Goal: Information Seeking & Learning: Learn about a topic

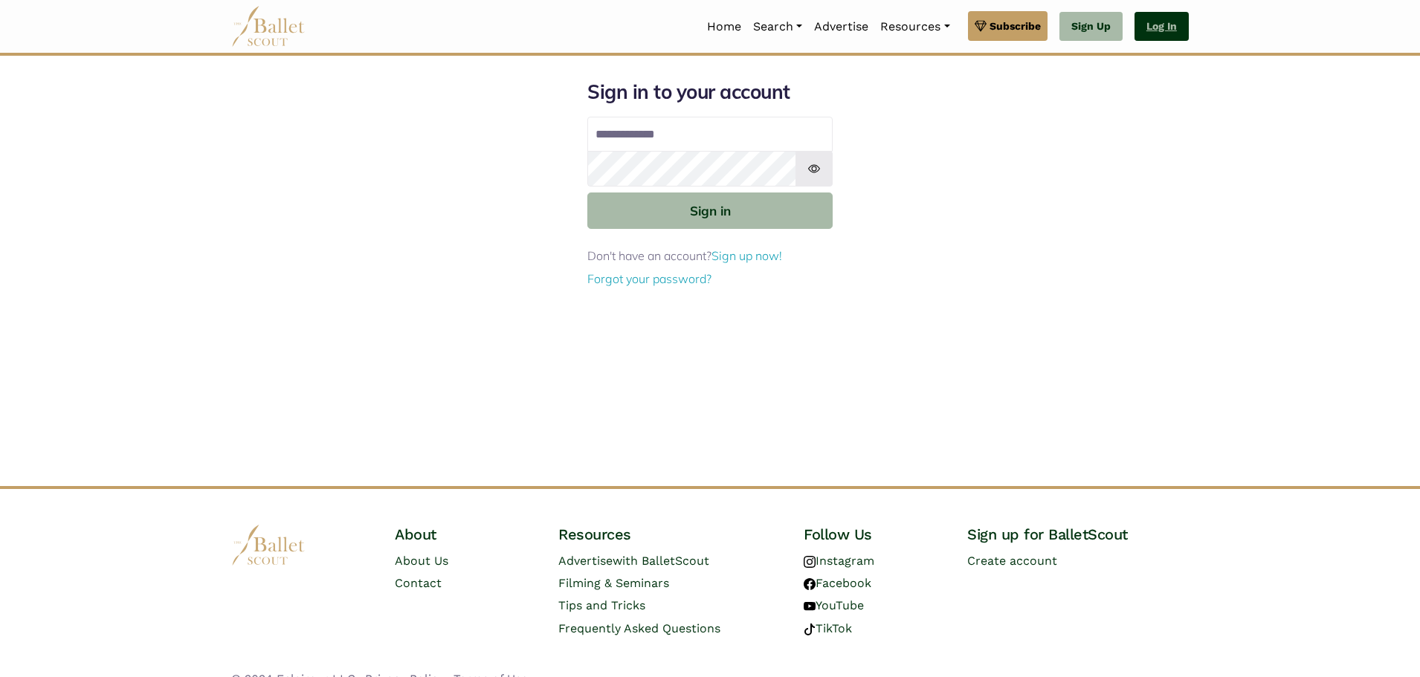
type input "**********"
click at [1160, 22] on link "Log In" at bounding box center [1162, 27] width 54 height 30
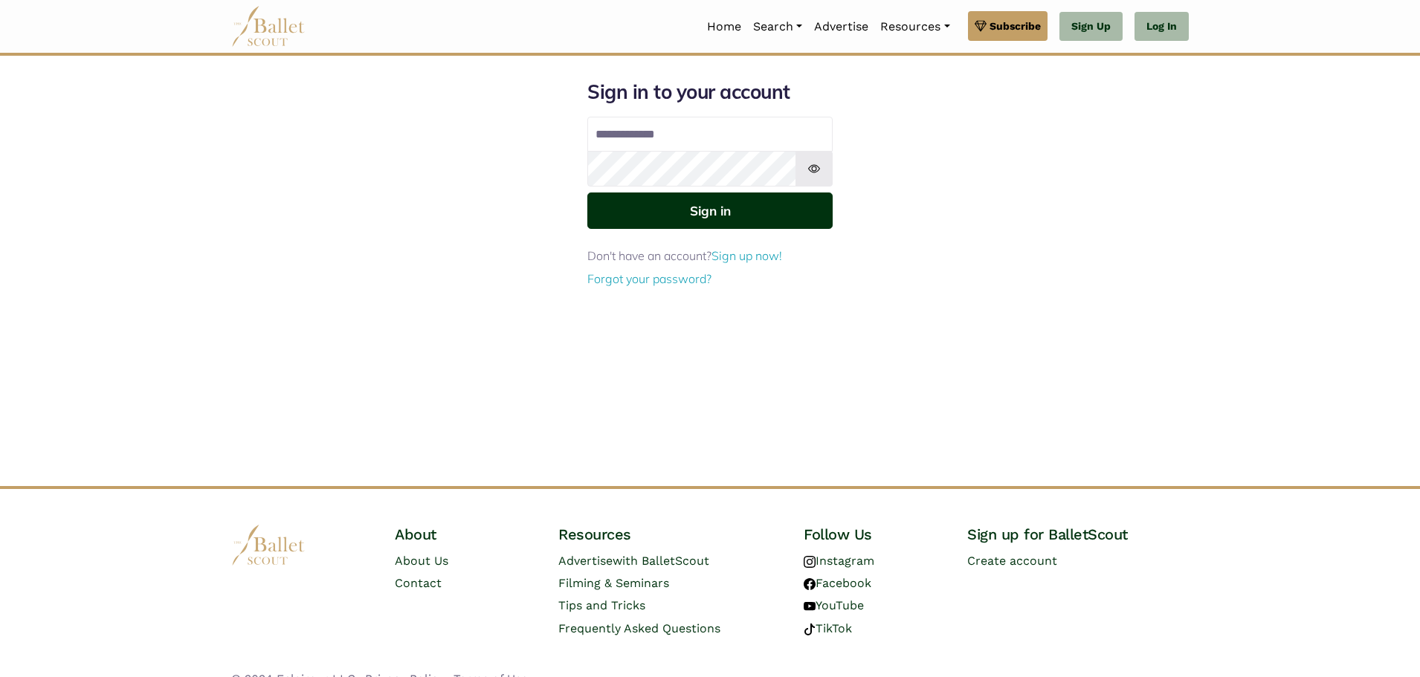
type input "**********"
click at [692, 219] on button "Sign in" at bounding box center [709, 211] width 245 height 36
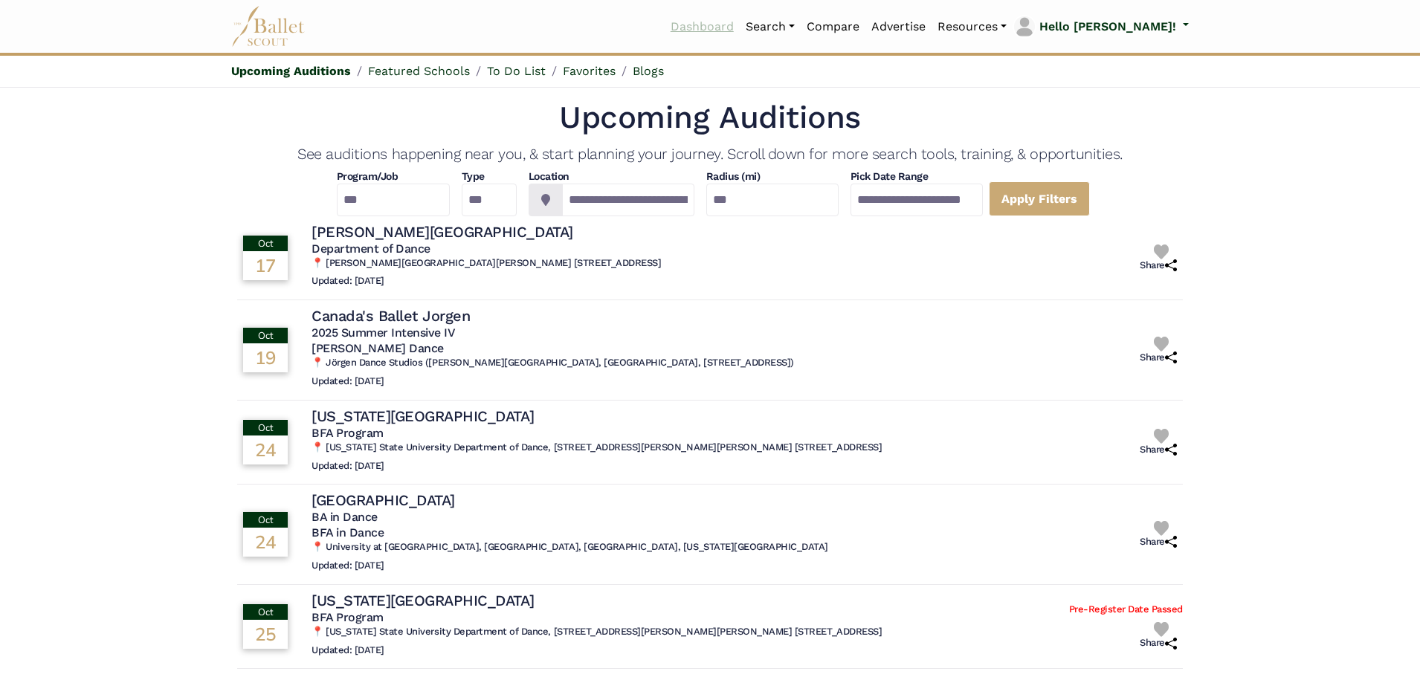
click at [739, 28] on link "Dashboard" at bounding box center [702, 26] width 75 height 31
click at [811, 128] on link "Jobs" at bounding box center [811, 130] width 143 height 23
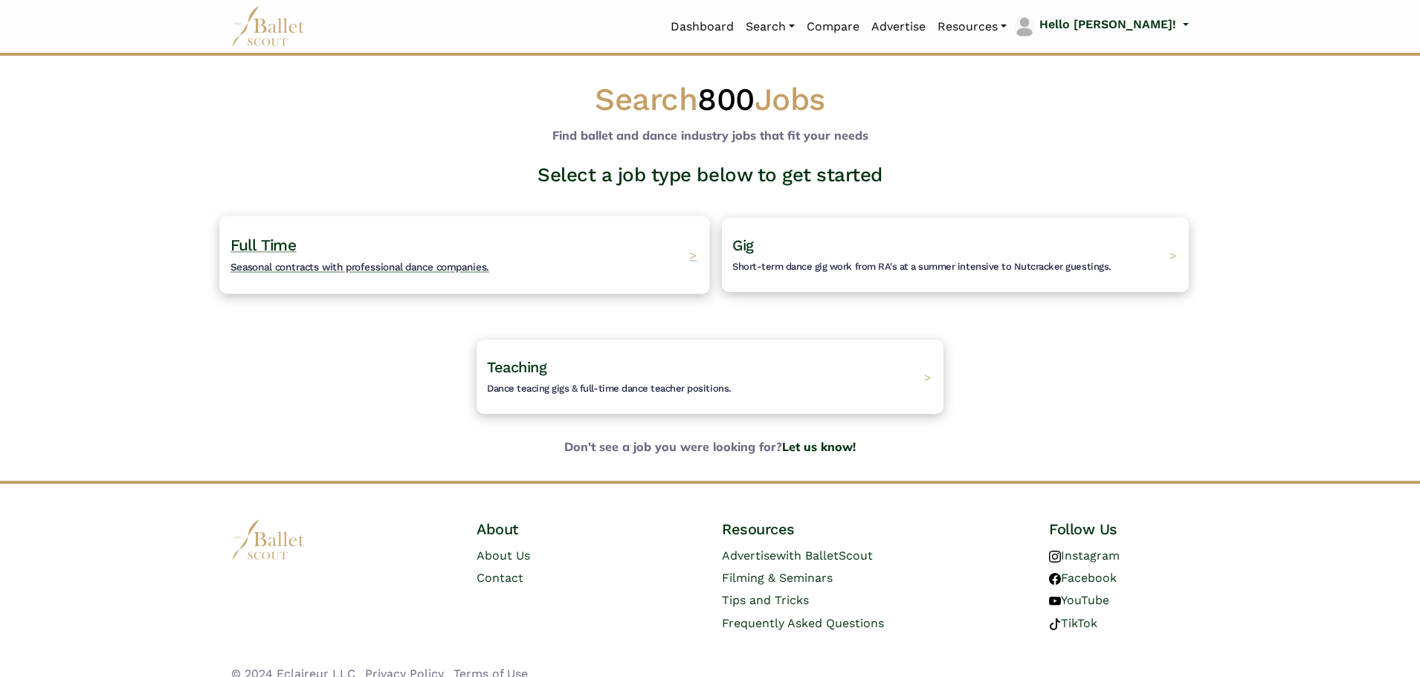
click at [326, 259] on h4 "Full Time Seasonal contracts with professional dance companies." at bounding box center [359, 255] width 259 height 41
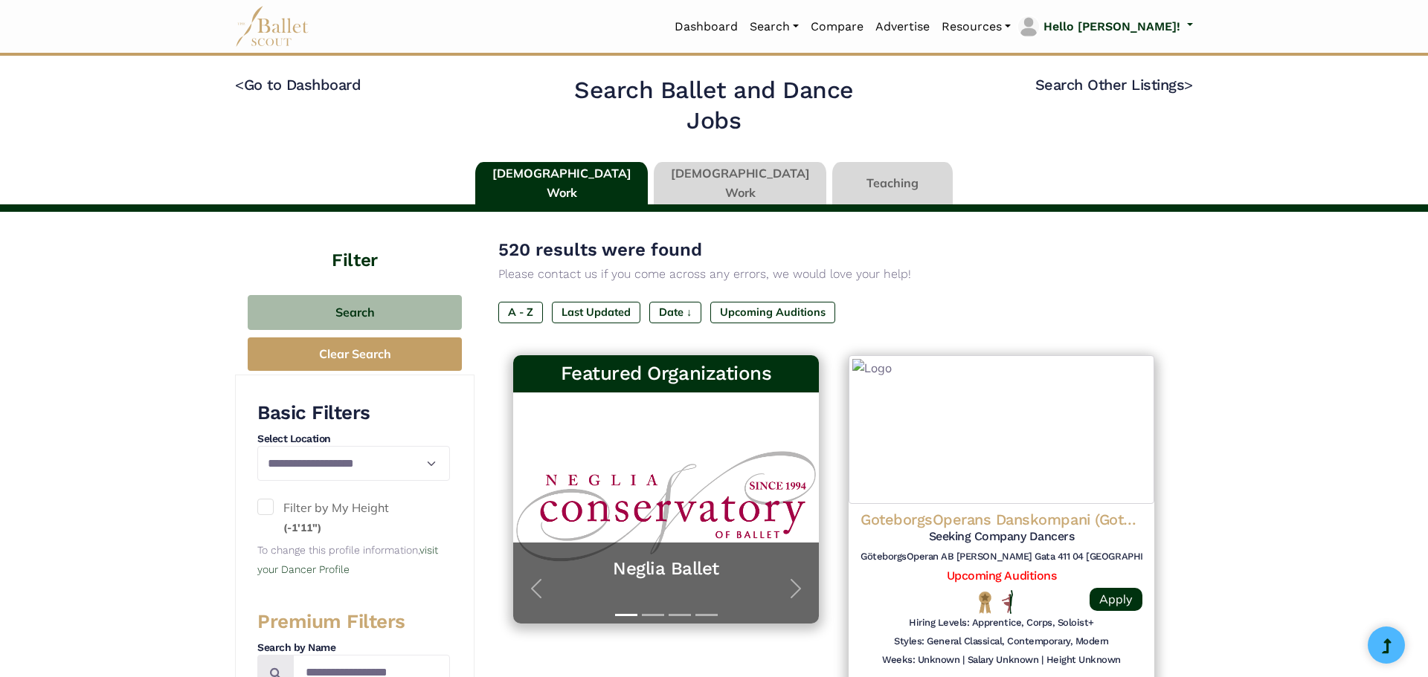
type input "******"
type input "*****"
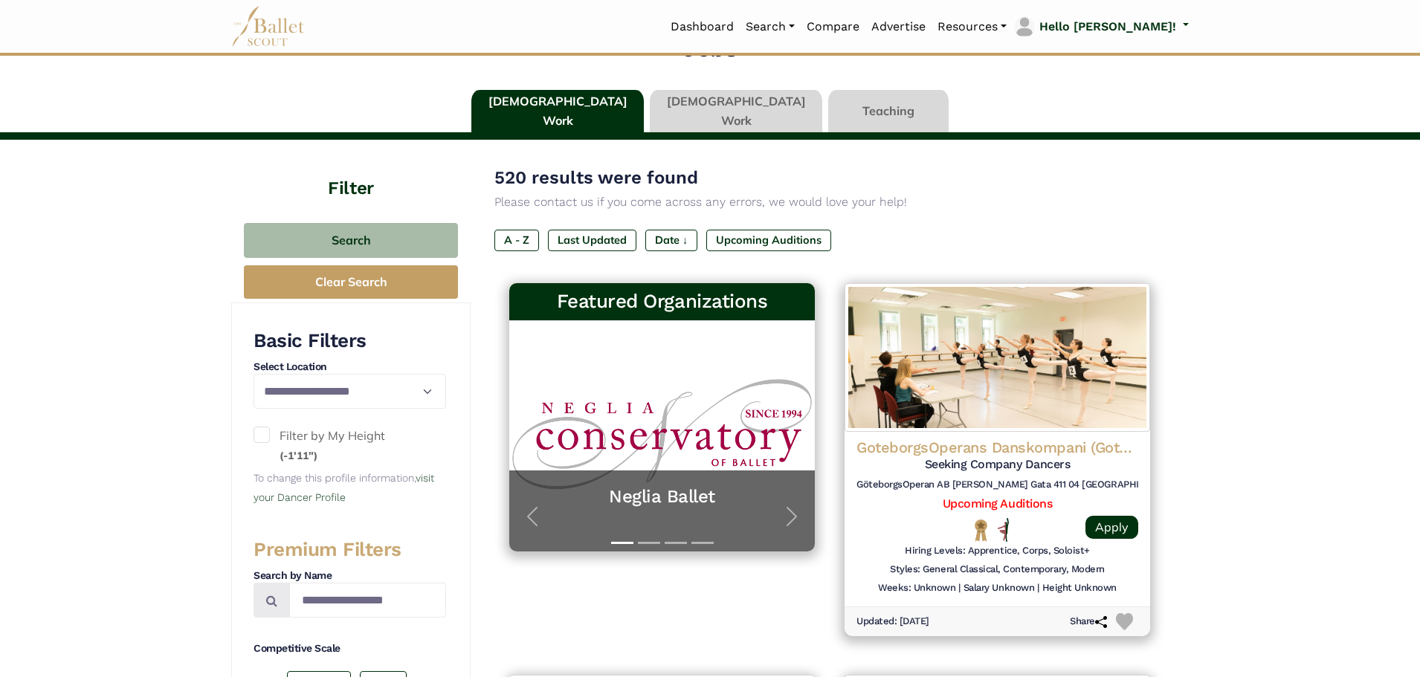
scroll to position [37, 0]
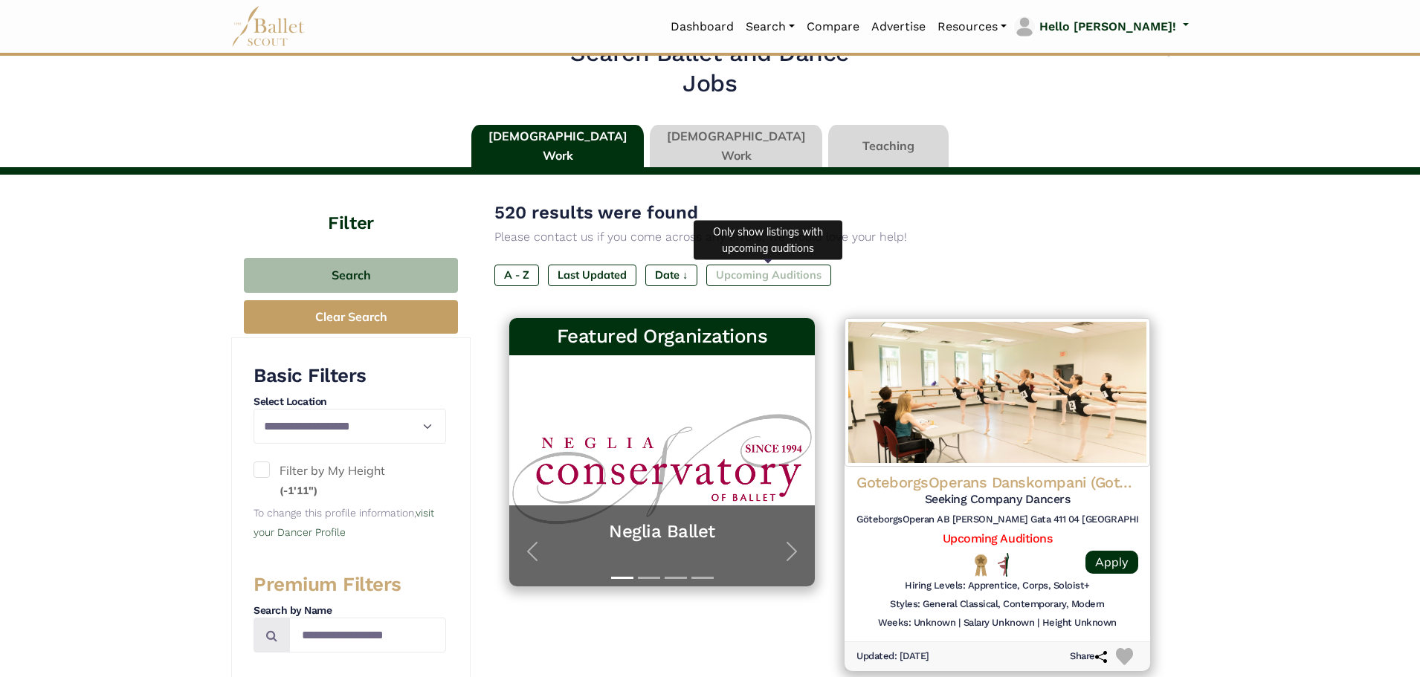
click at [769, 271] on label "Upcoming Auditions" at bounding box center [768, 275] width 125 height 21
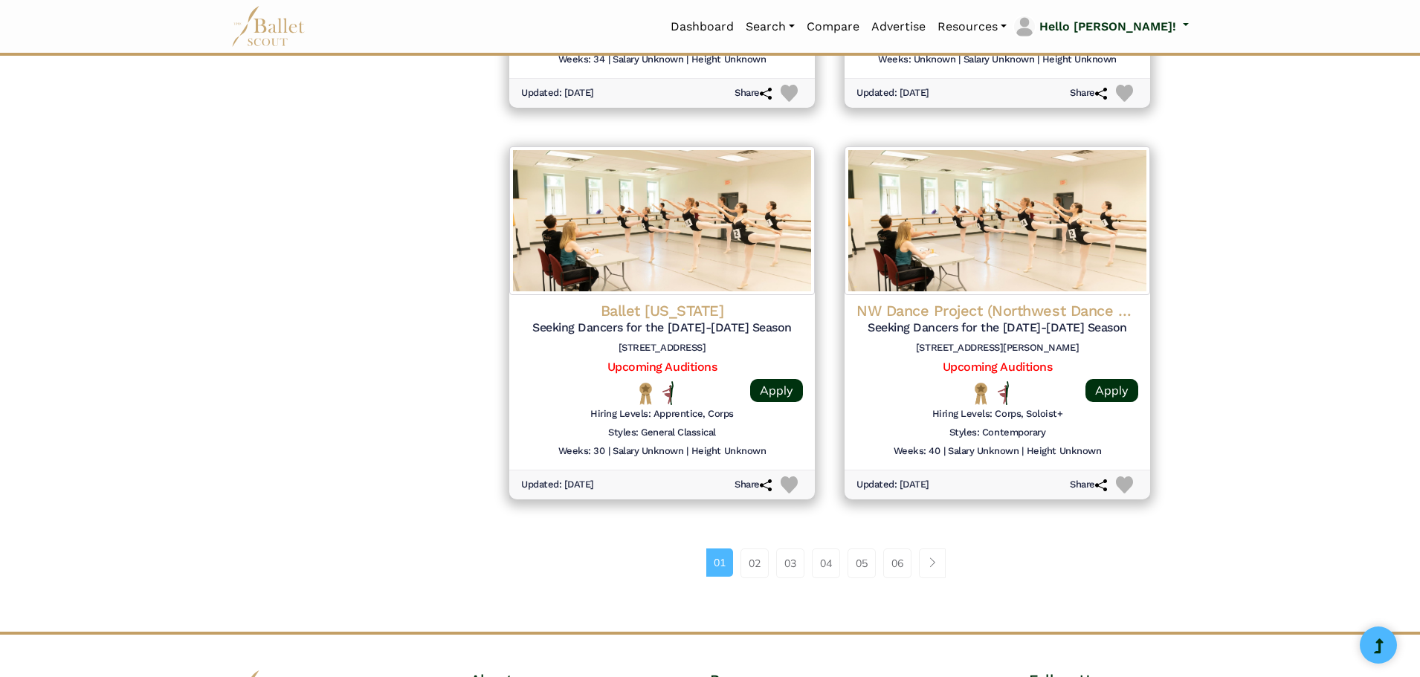
scroll to position [1784, 0]
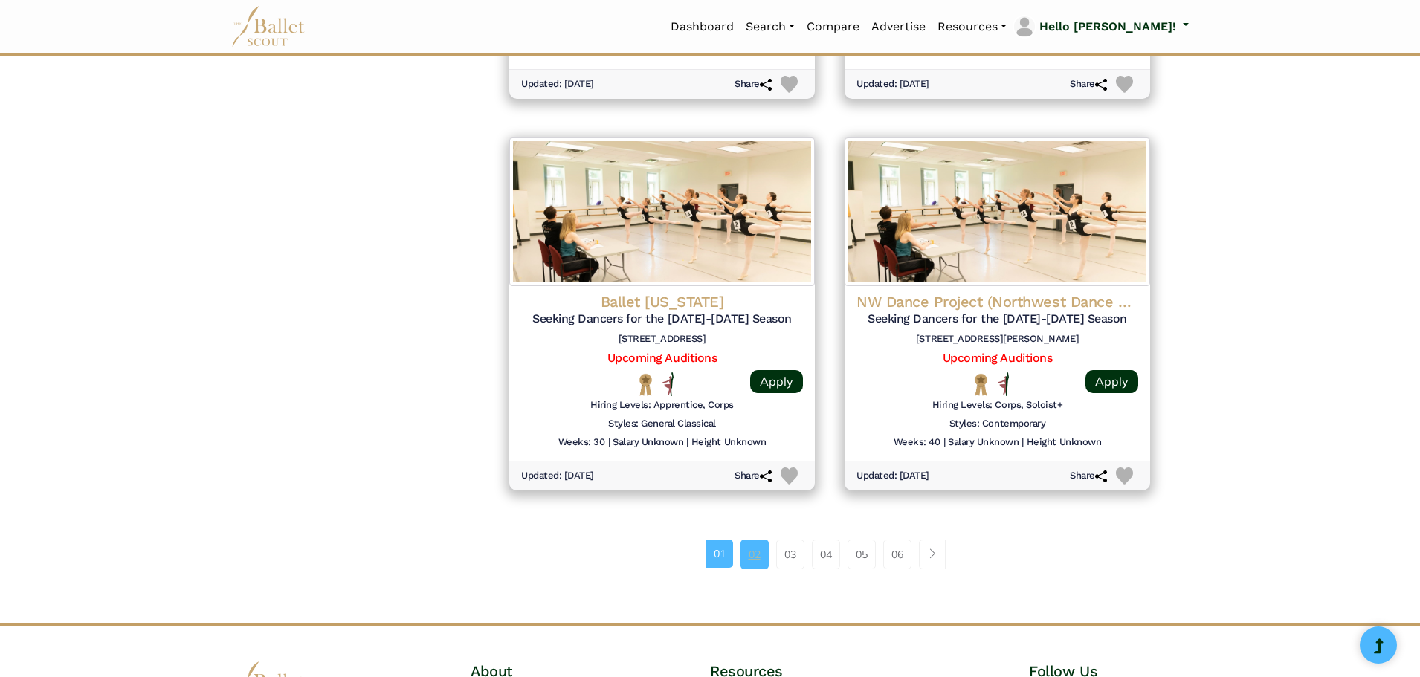
click at [747, 549] on link "02" at bounding box center [755, 555] width 28 height 30
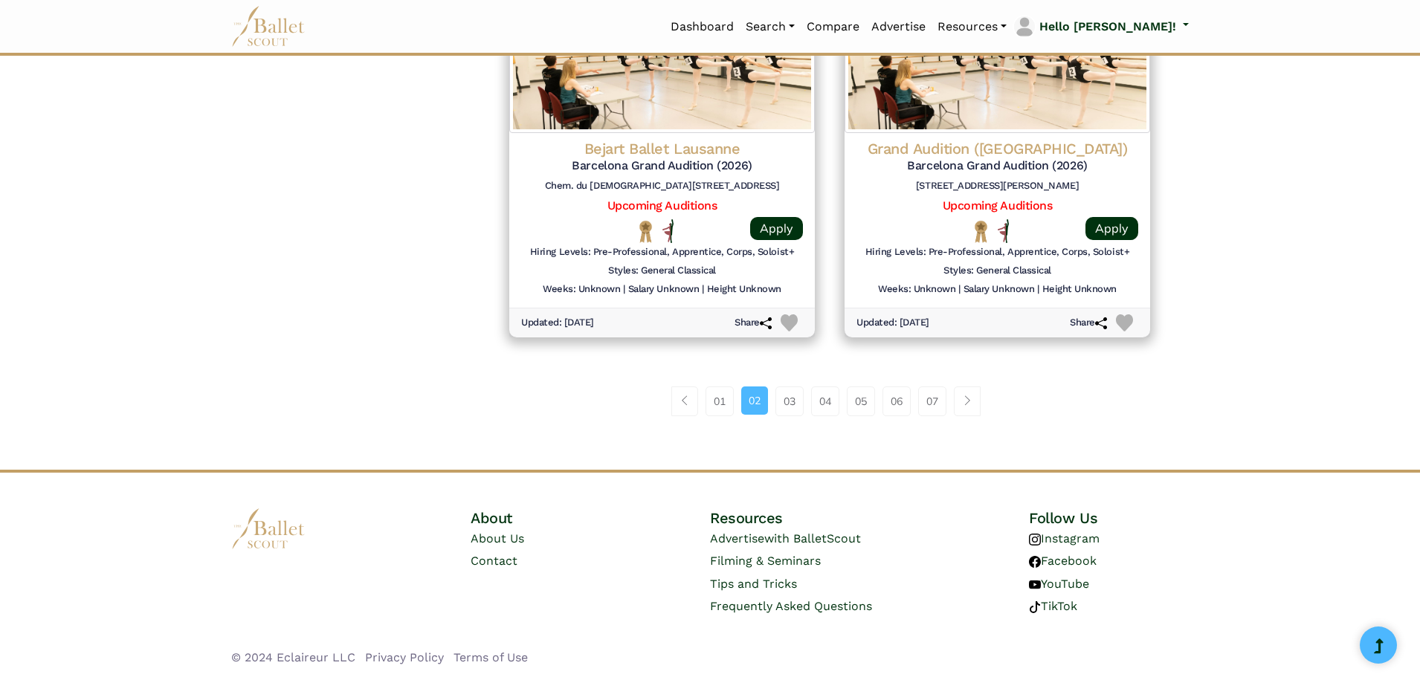
scroll to position [1941, 0]
click at [793, 399] on link "03" at bounding box center [789, 401] width 28 height 30
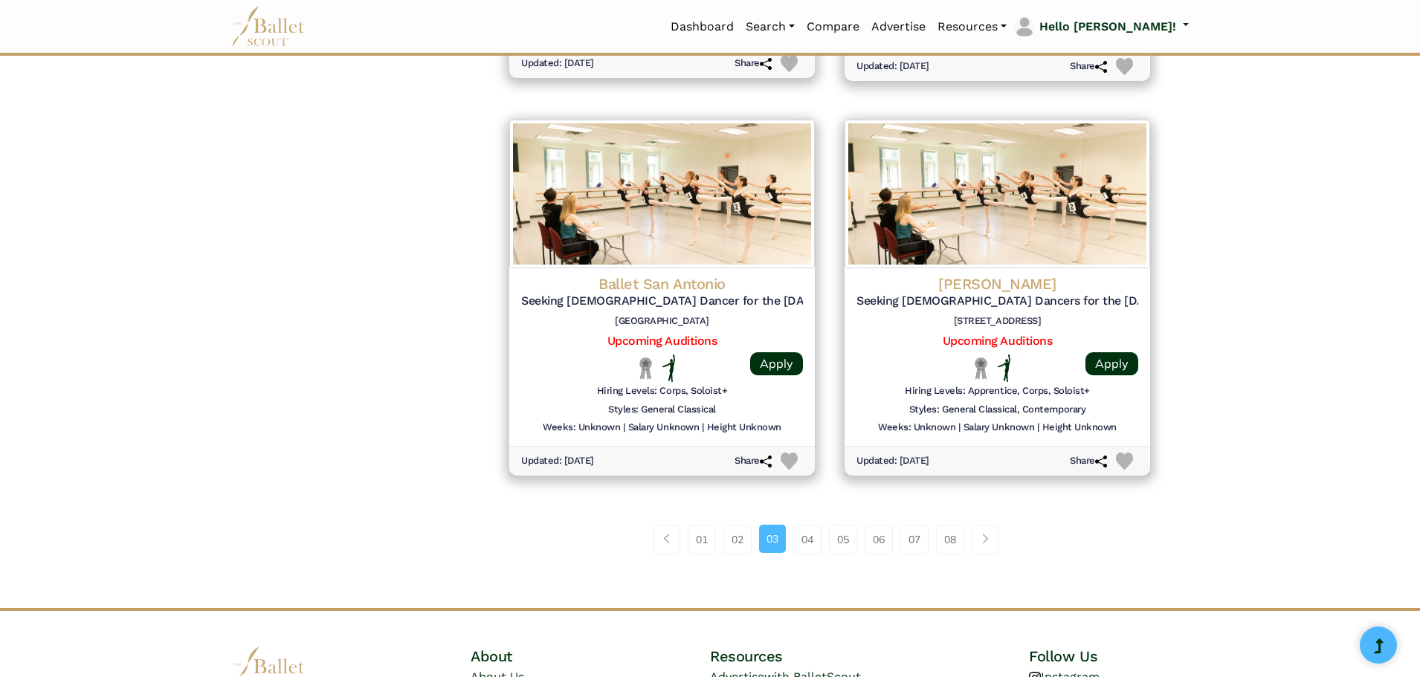
scroll to position [1840, 0]
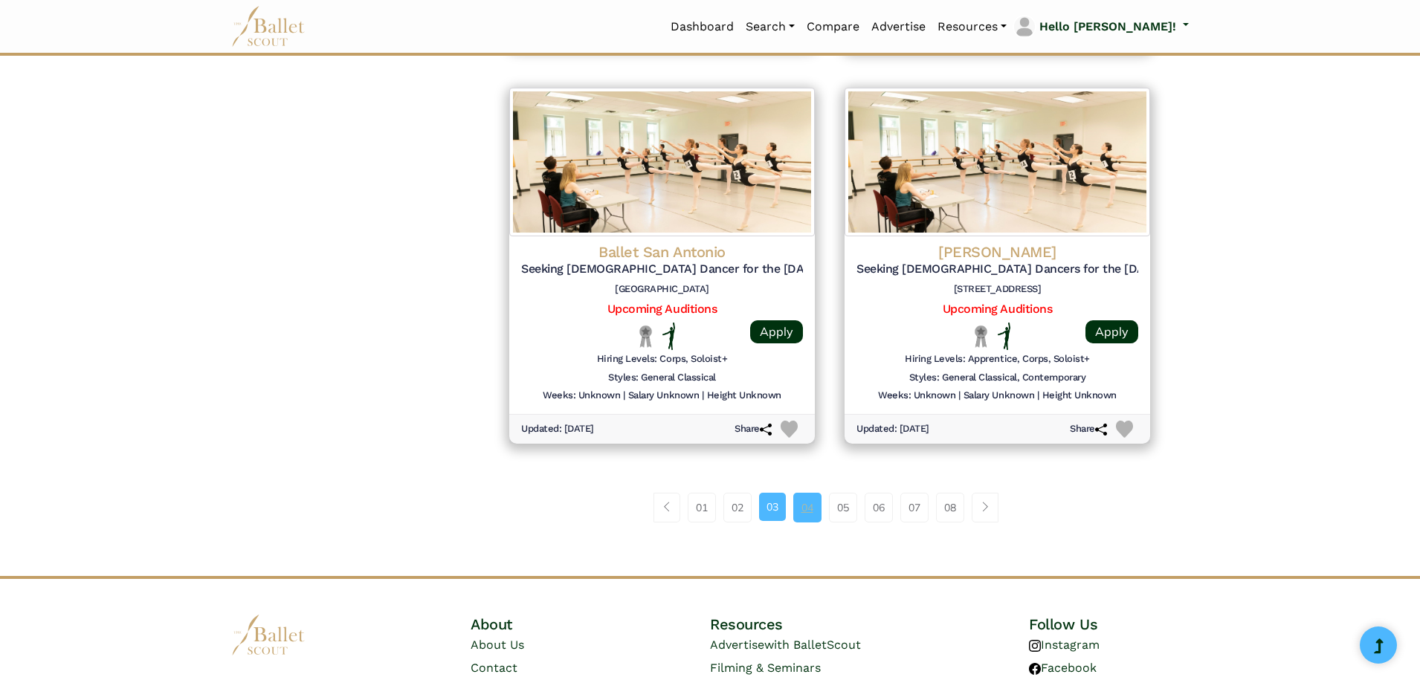
click at [813, 504] on link "04" at bounding box center [807, 508] width 28 height 30
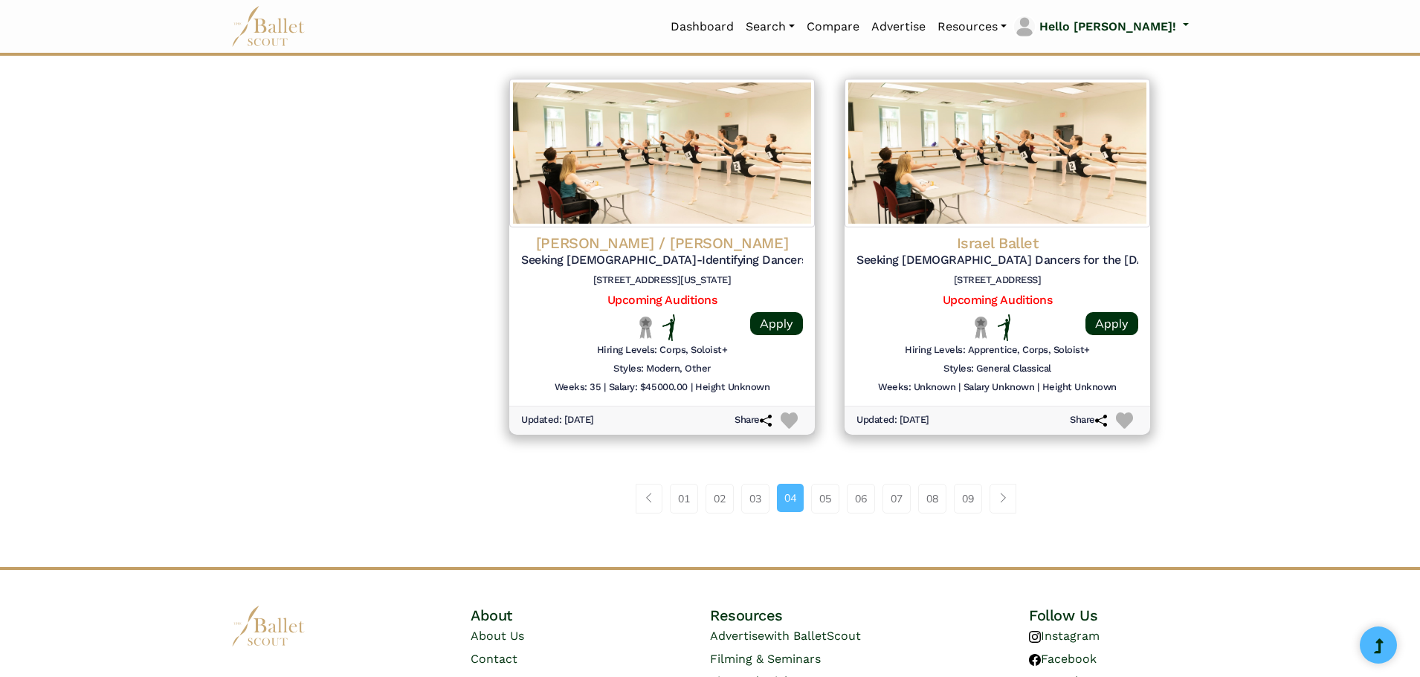
scroll to position [1859, 0]
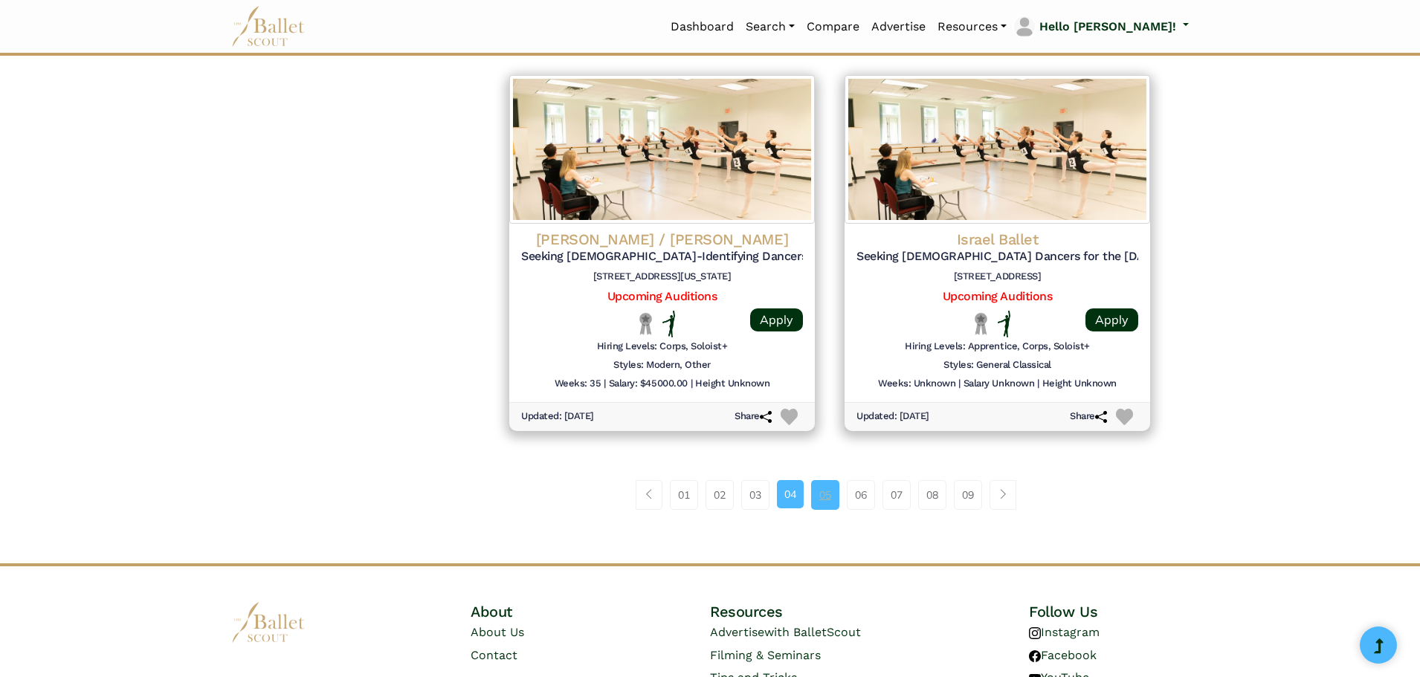
click at [830, 494] on link "05" at bounding box center [825, 495] width 28 height 30
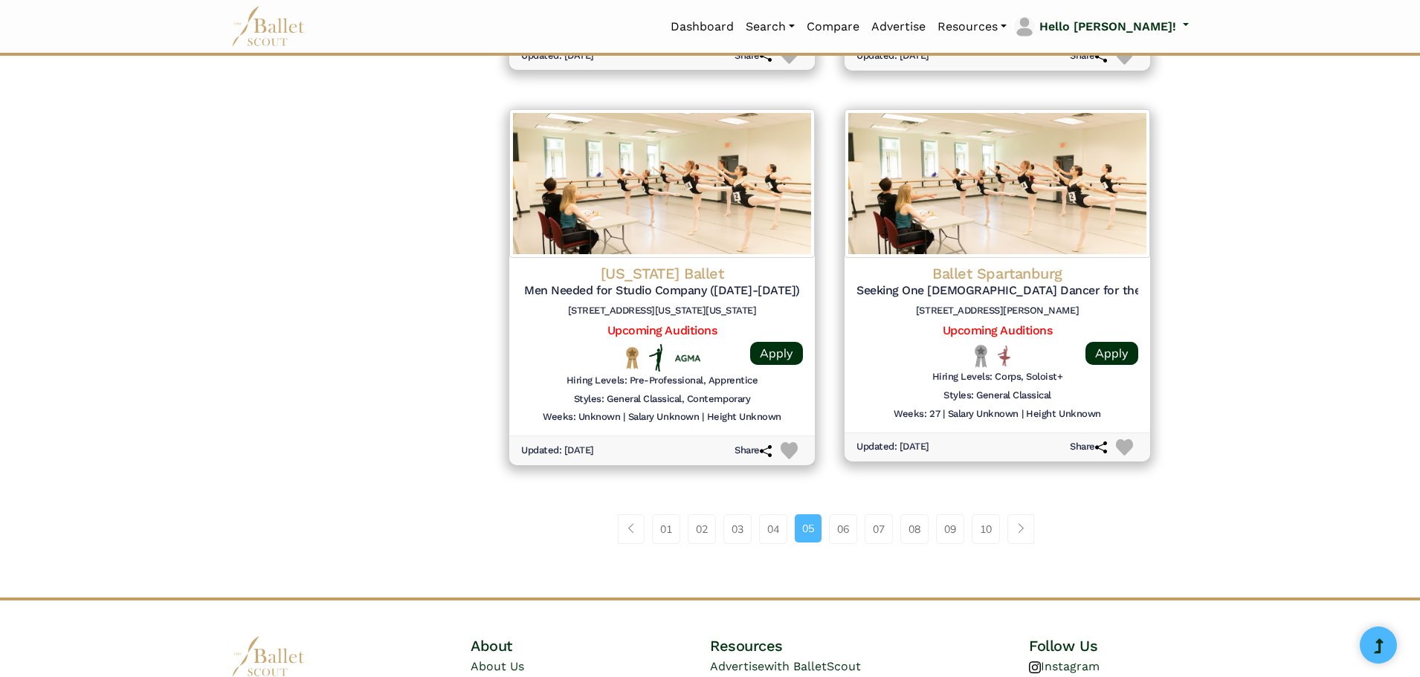
scroll to position [1859, 0]
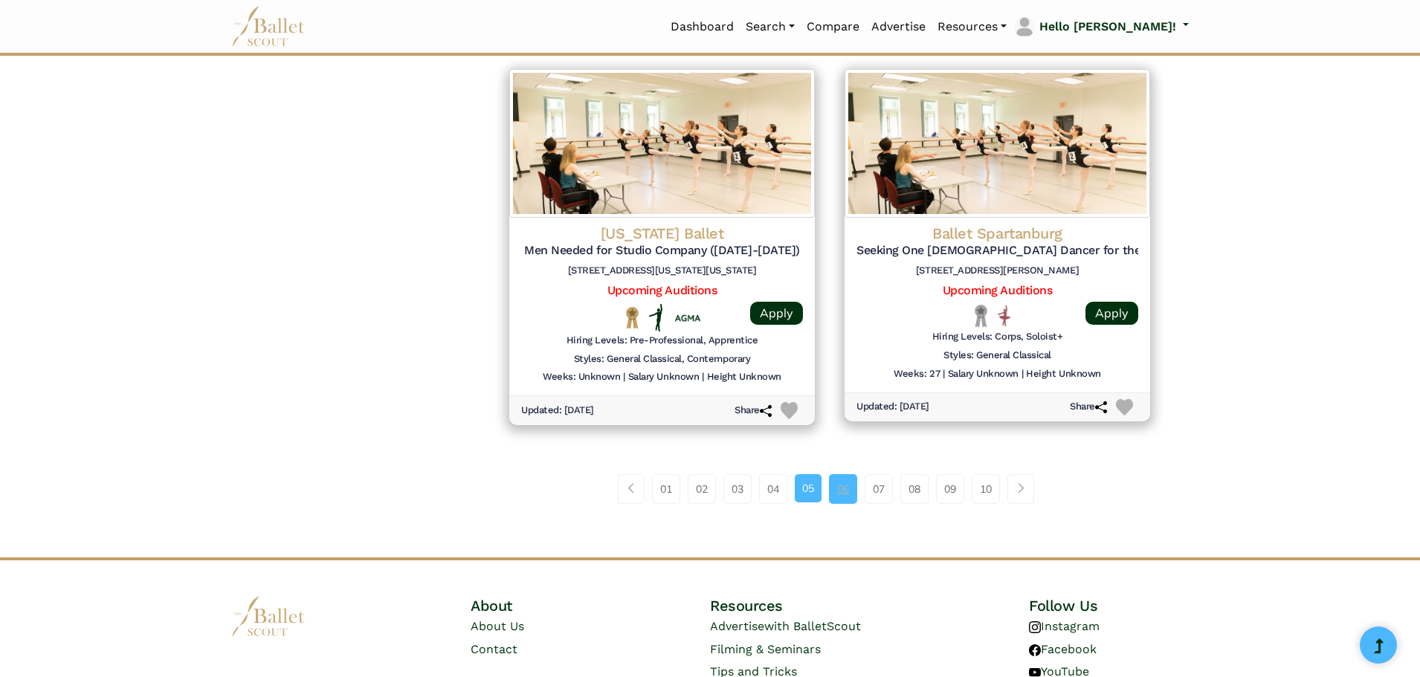
click at [845, 488] on link "06" at bounding box center [843, 489] width 28 height 30
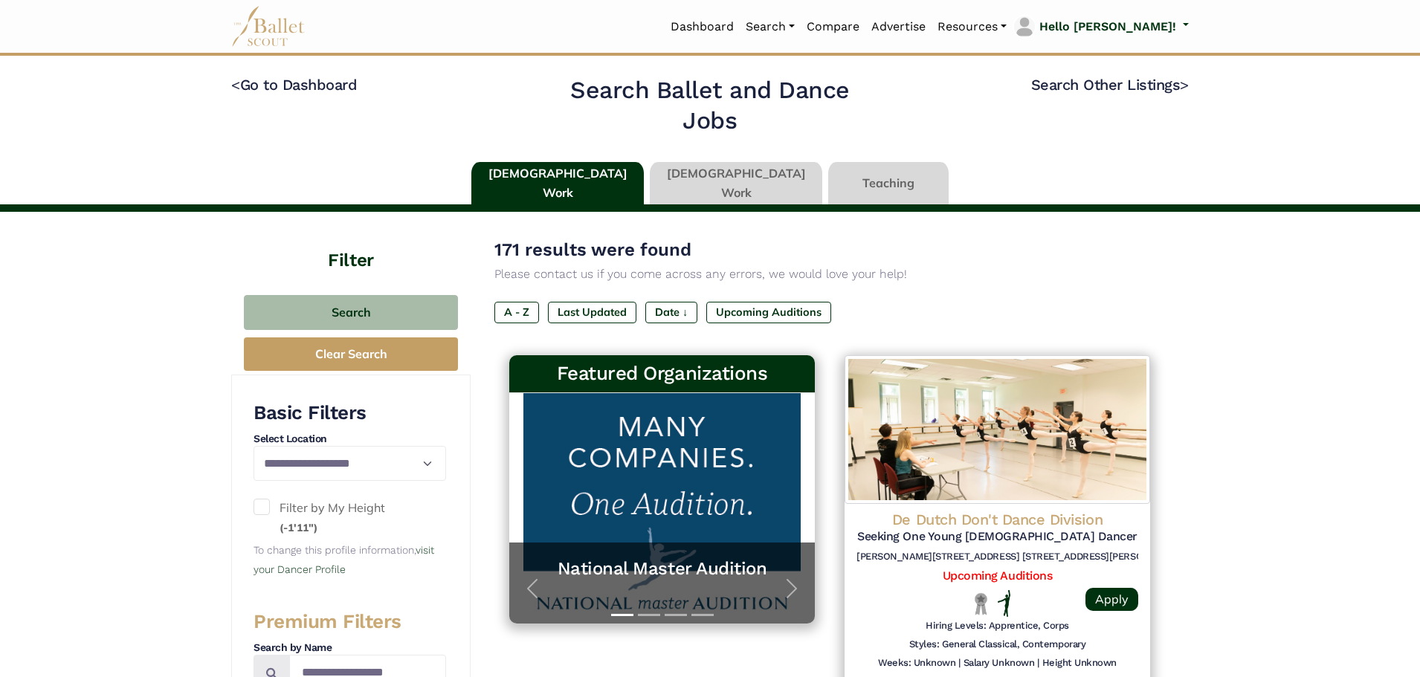
click at [701, 181] on link at bounding box center [736, 183] width 172 height 42
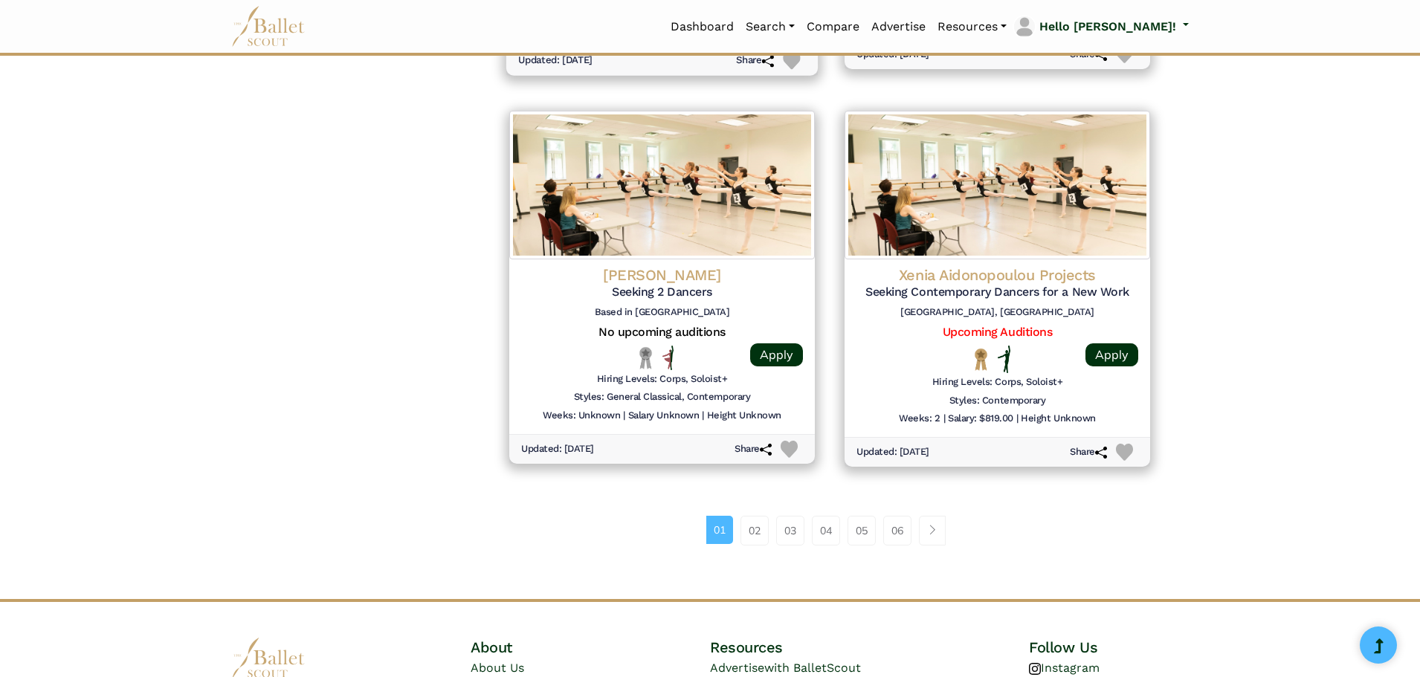
scroll to position [1822, 0]
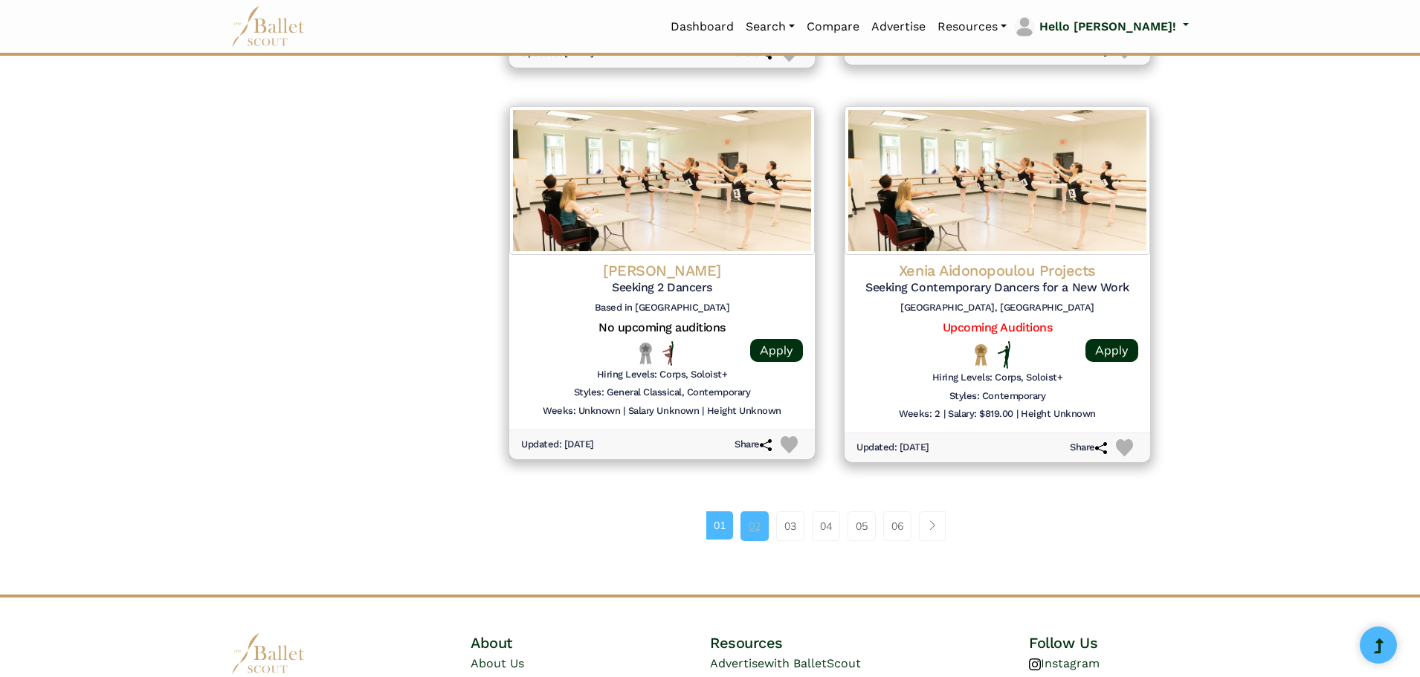
click at [747, 524] on link "02" at bounding box center [755, 527] width 28 height 30
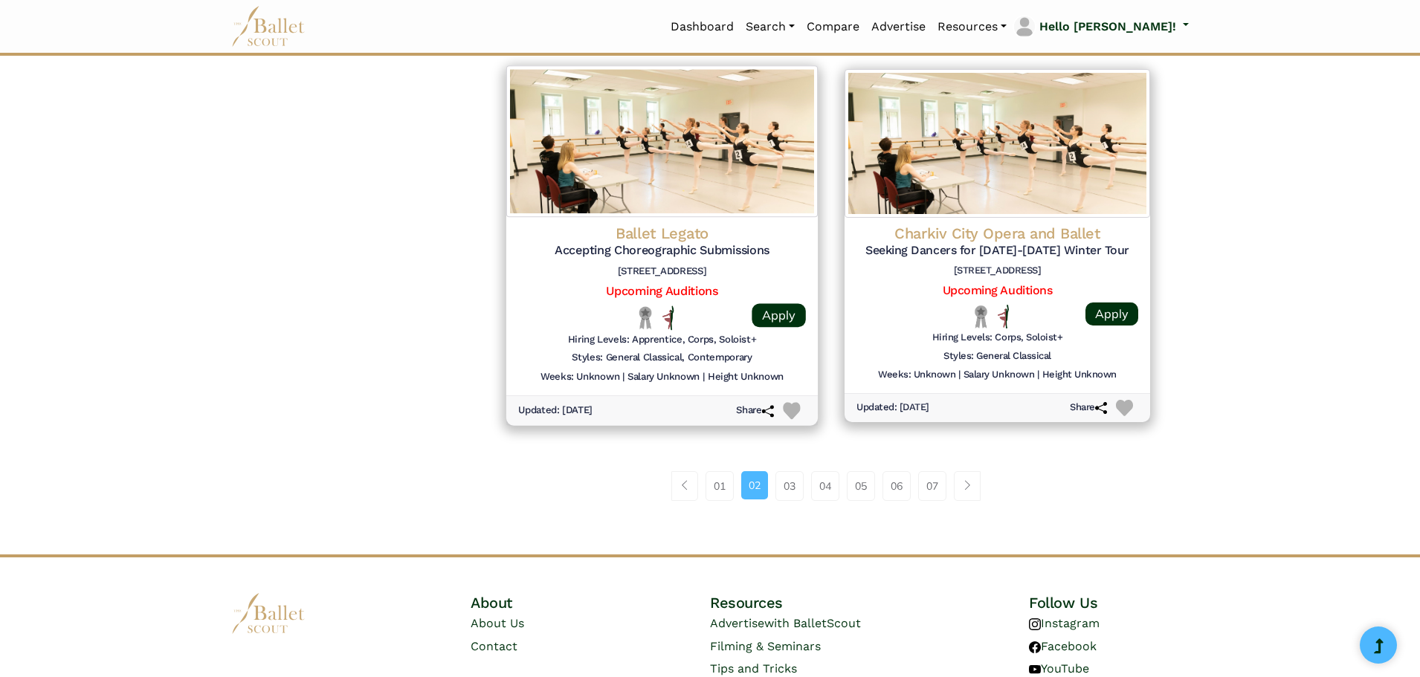
scroll to position [1859, 0]
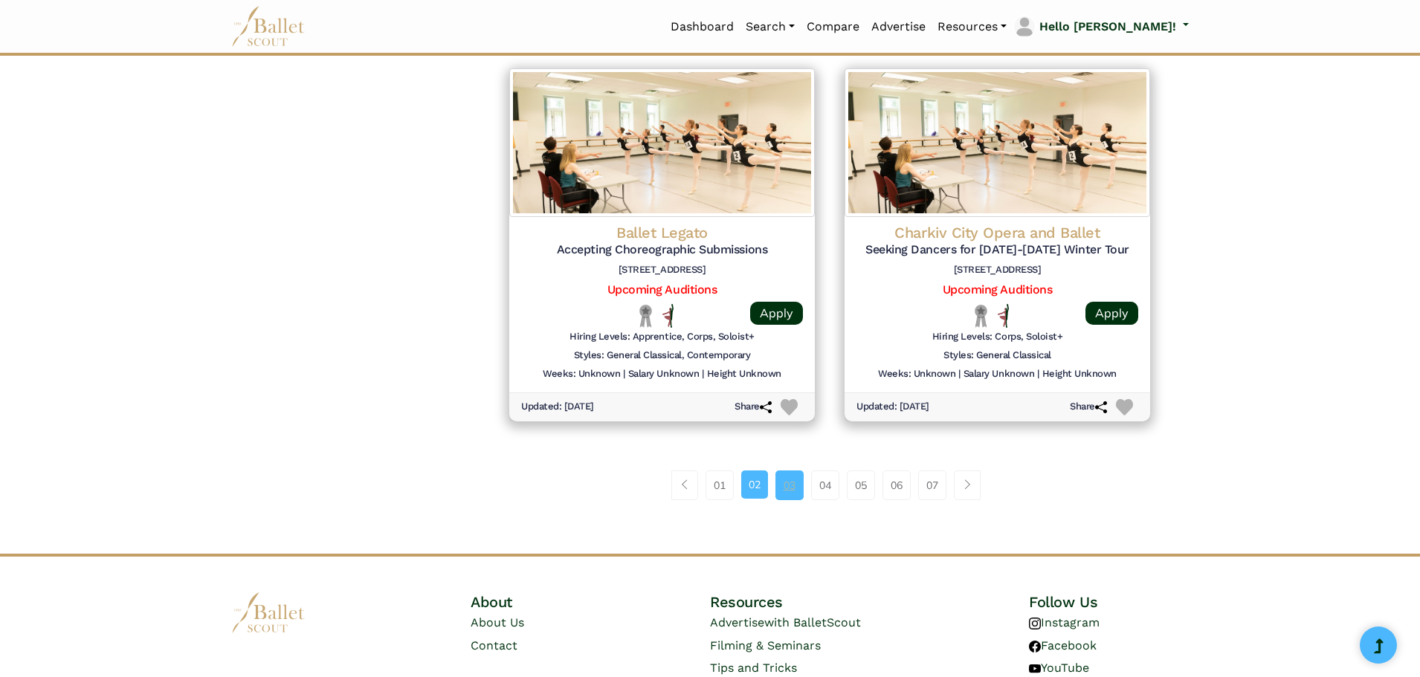
click at [786, 482] on link "03" at bounding box center [789, 486] width 28 height 30
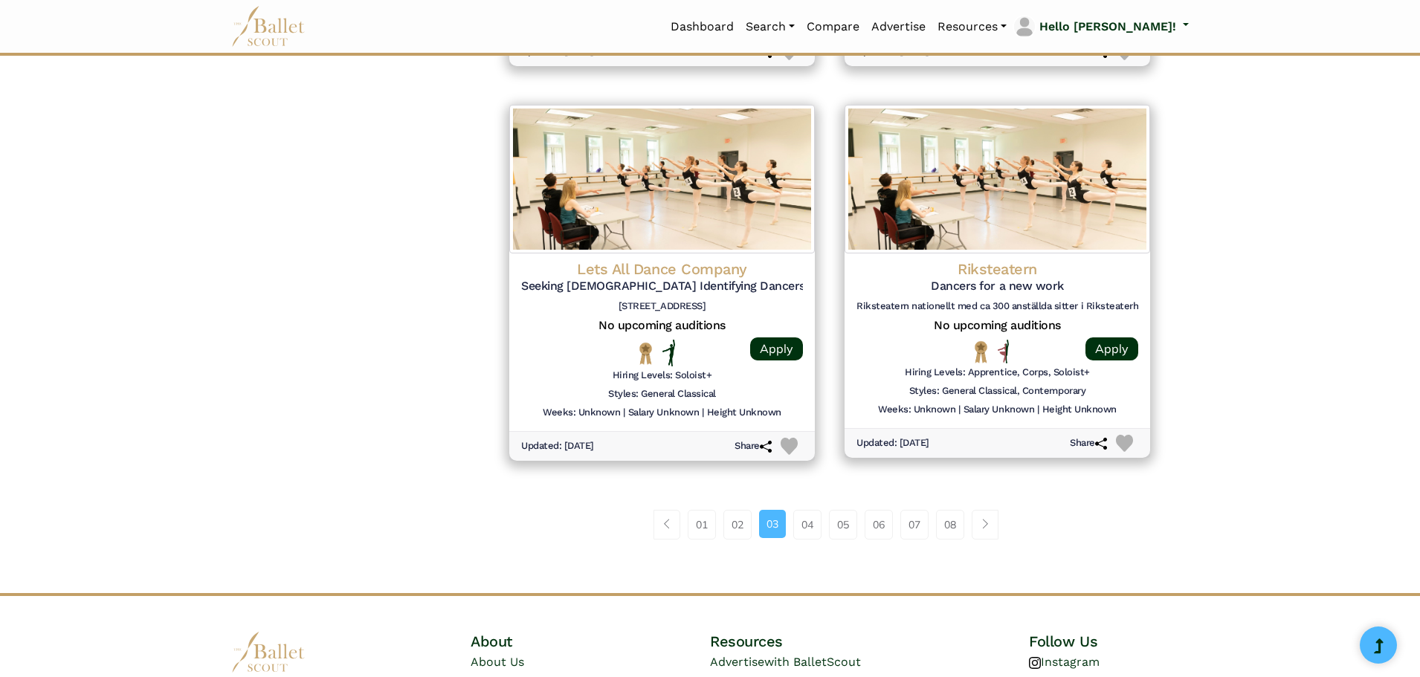
scroll to position [1822, 0]
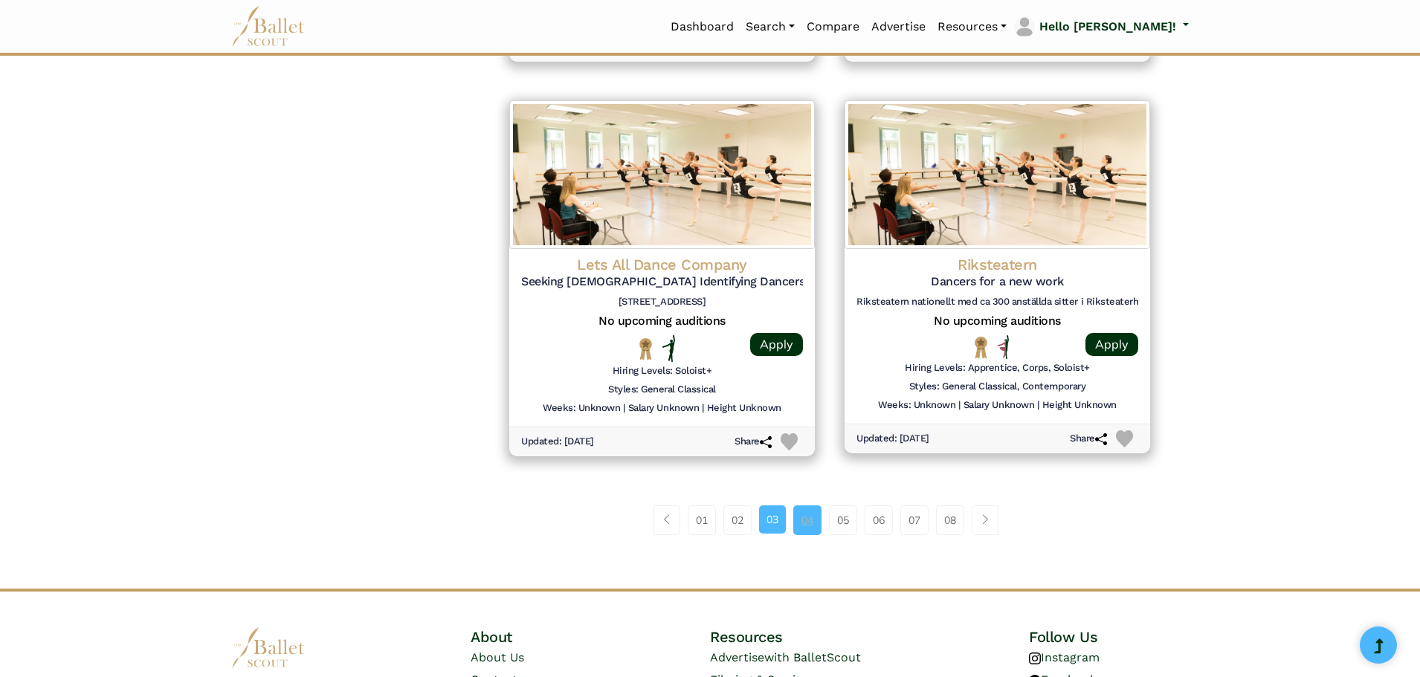
click at [813, 513] on link "04" at bounding box center [807, 521] width 28 height 30
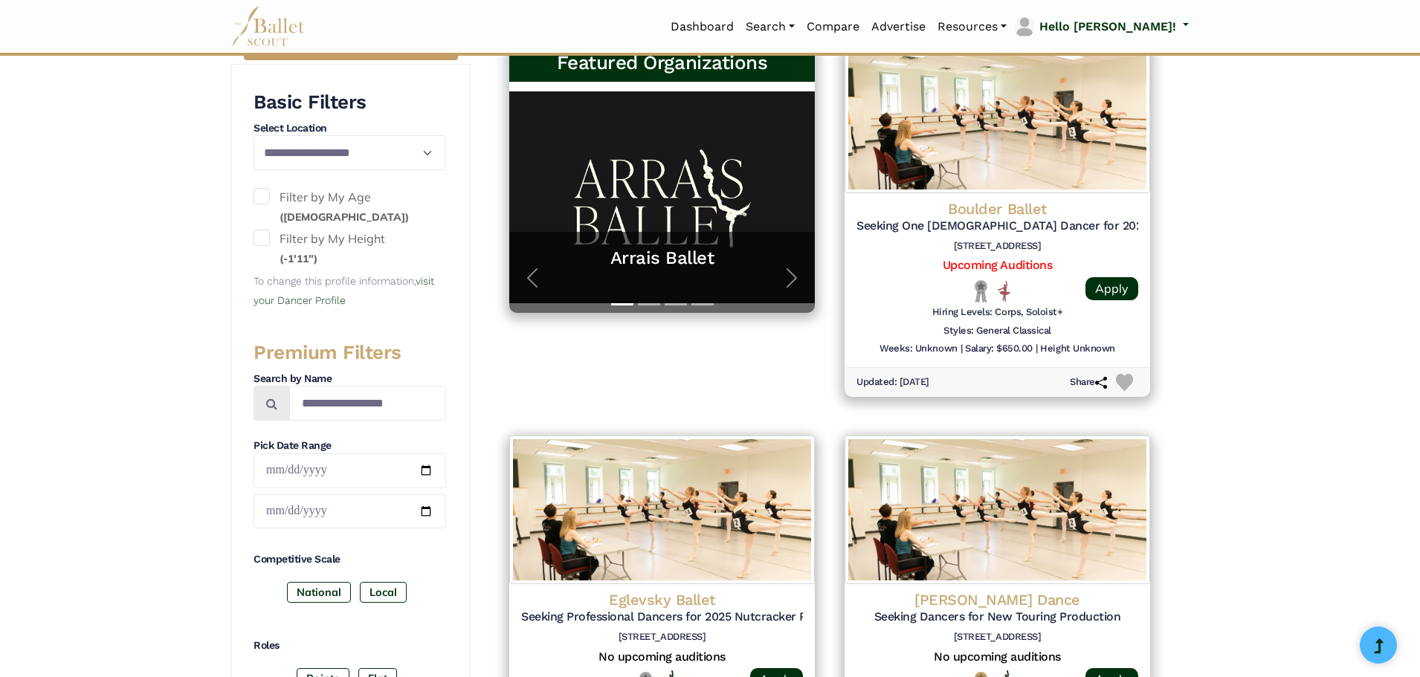
scroll to position [297, 0]
